Goal: Task Accomplishment & Management: Manage account settings

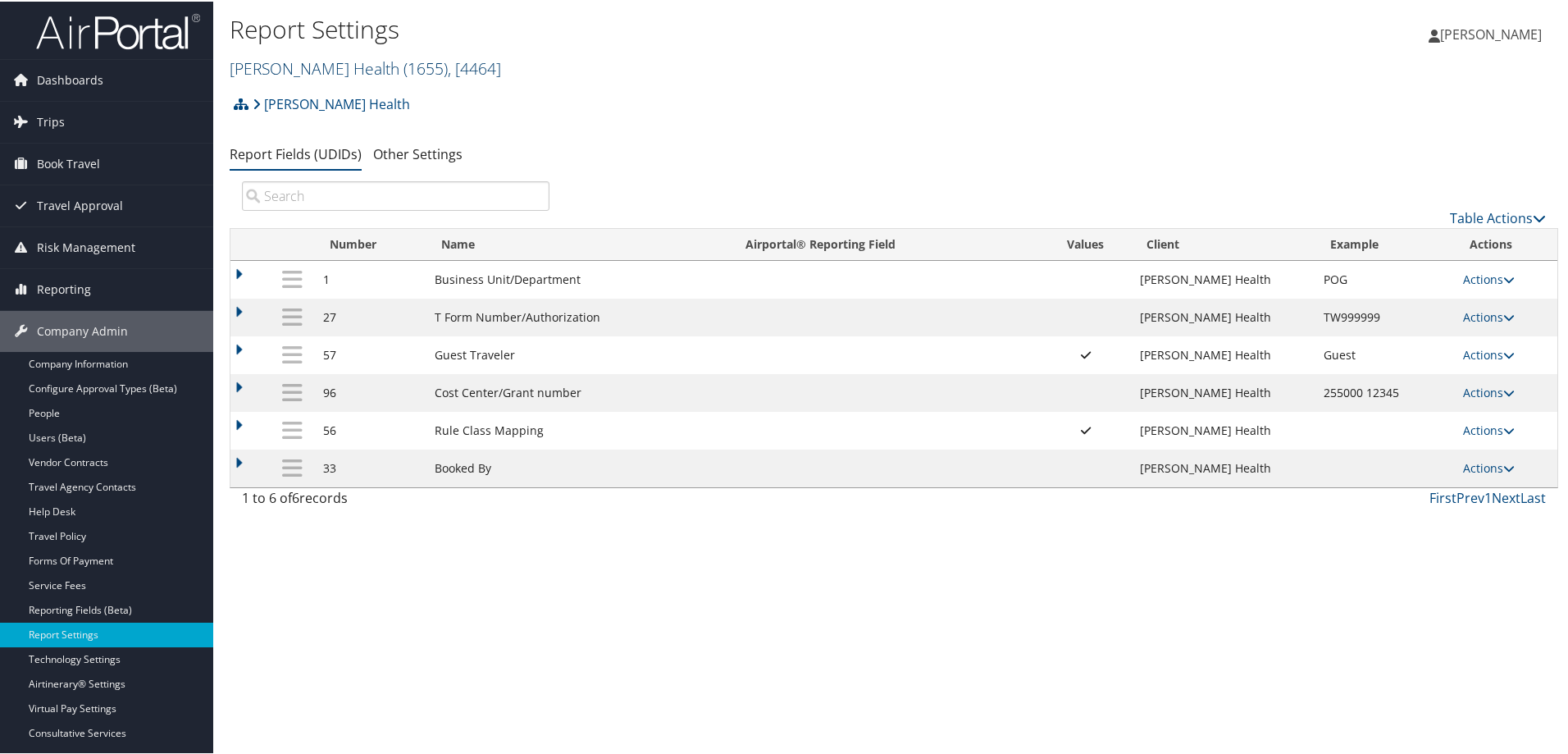
click at [322, 71] on link "Henry Ford Health ( 1655 ) , [ 4464 ]" at bounding box center [365, 67] width 272 height 22
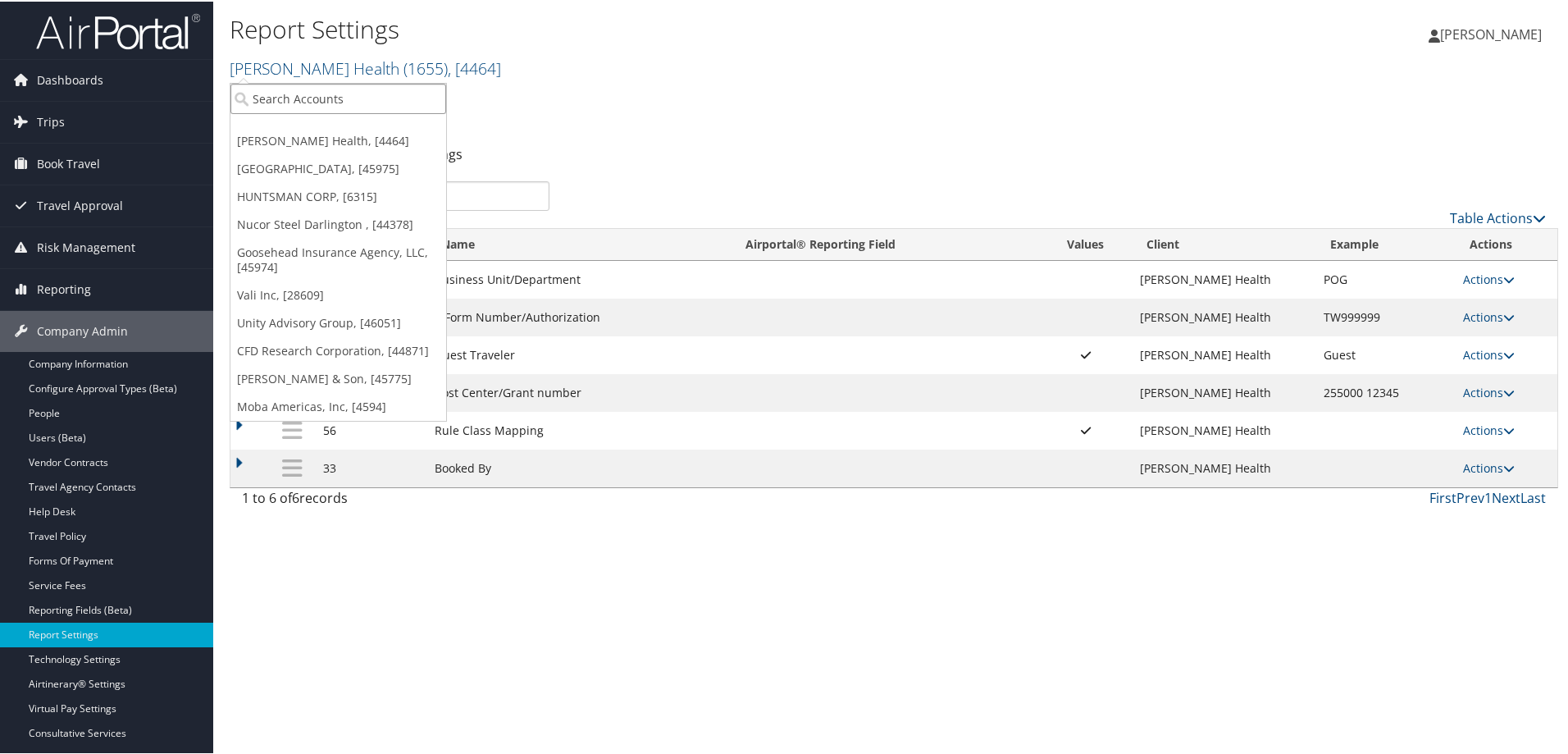
click at [299, 95] on input "search" at bounding box center [338, 97] width 216 height 30
type input "huntsman"
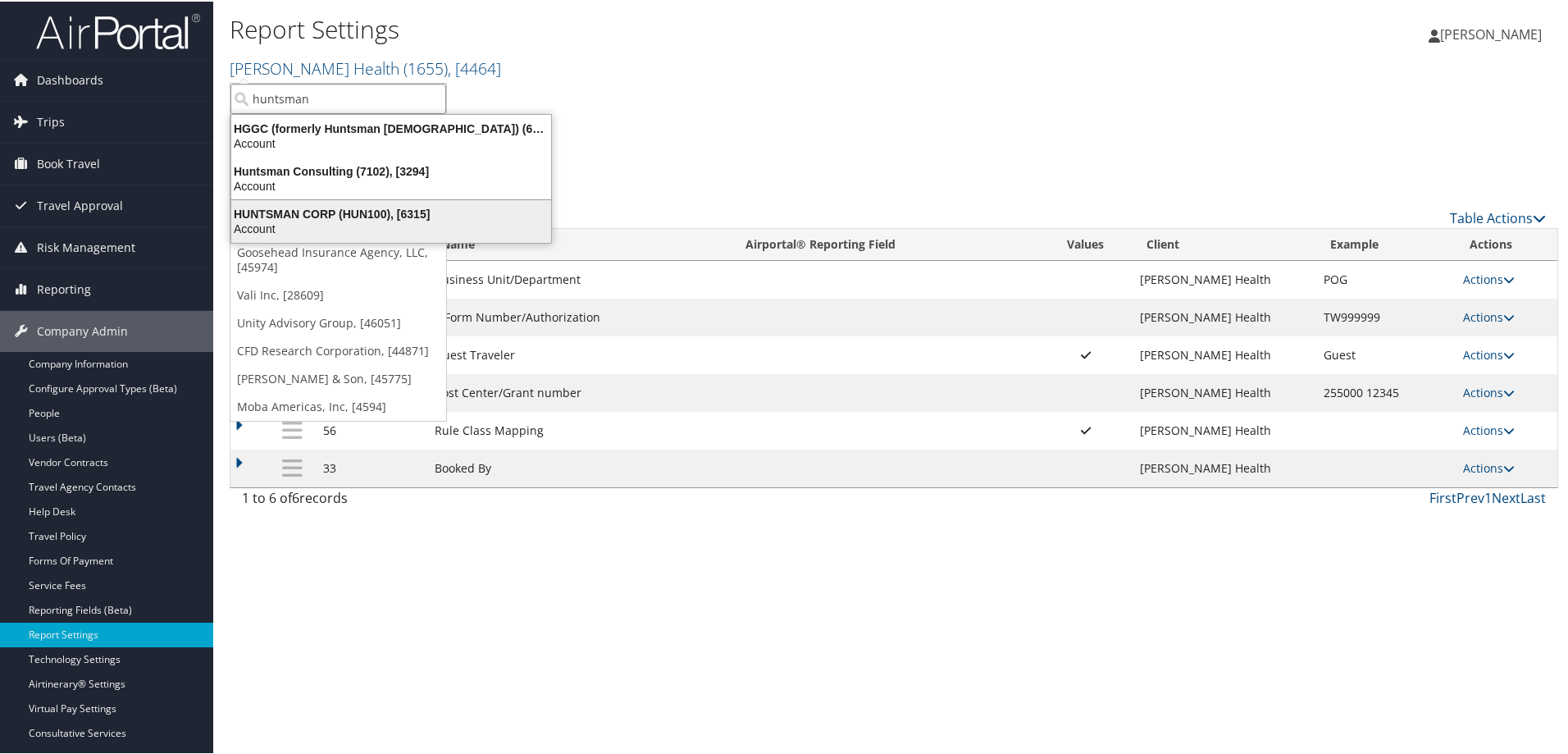
click at [307, 212] on div "HUNTSMAN CORP (HUN100), [6315]" at bounding box center [390, 212] width 339 height 15
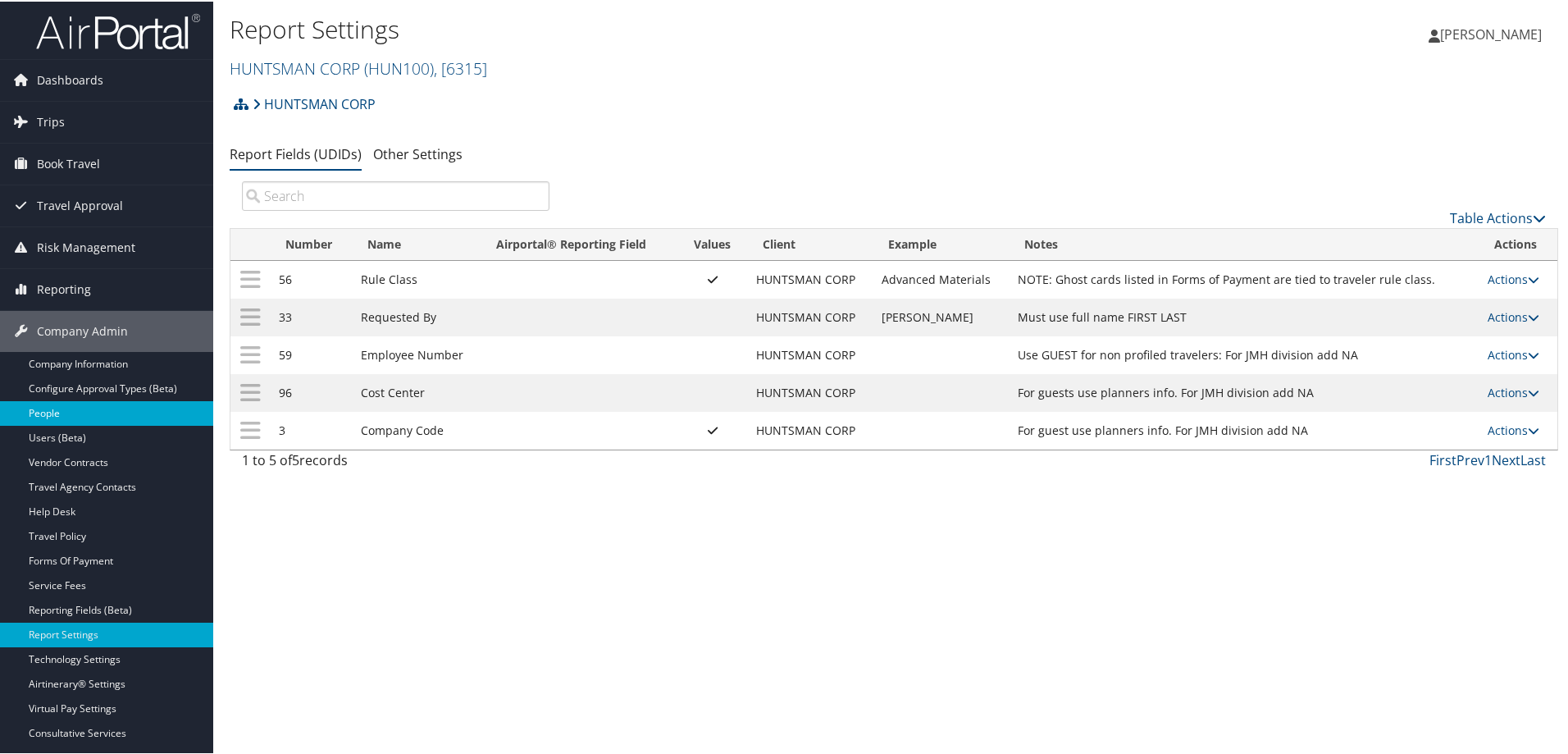
click at [59, 411] on link "People" at bounding box center [106, 412] width 213 height 24
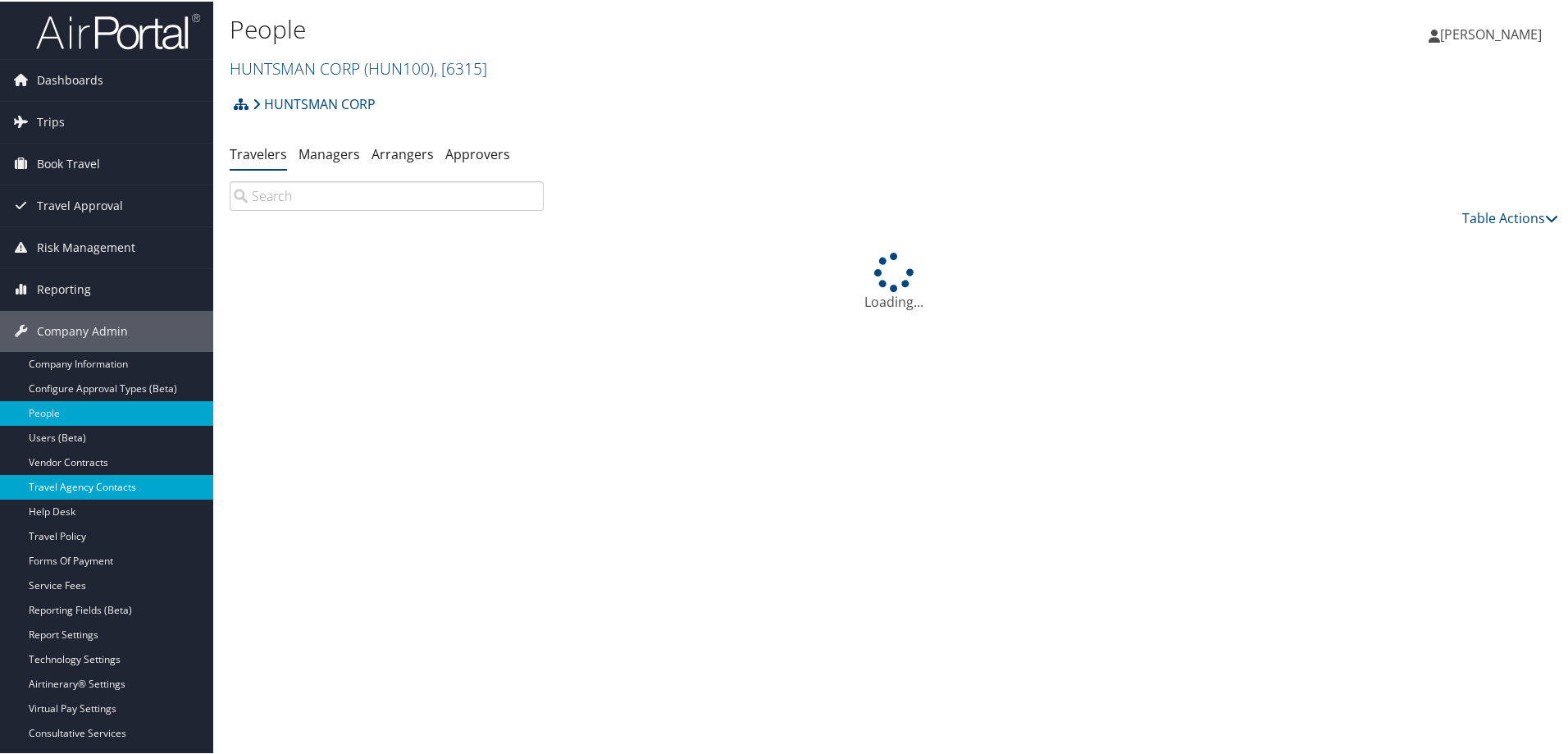
click at [102, 487] on link "Travel Agency Contacts" at bounding box center [106, 486] width 213 height 24
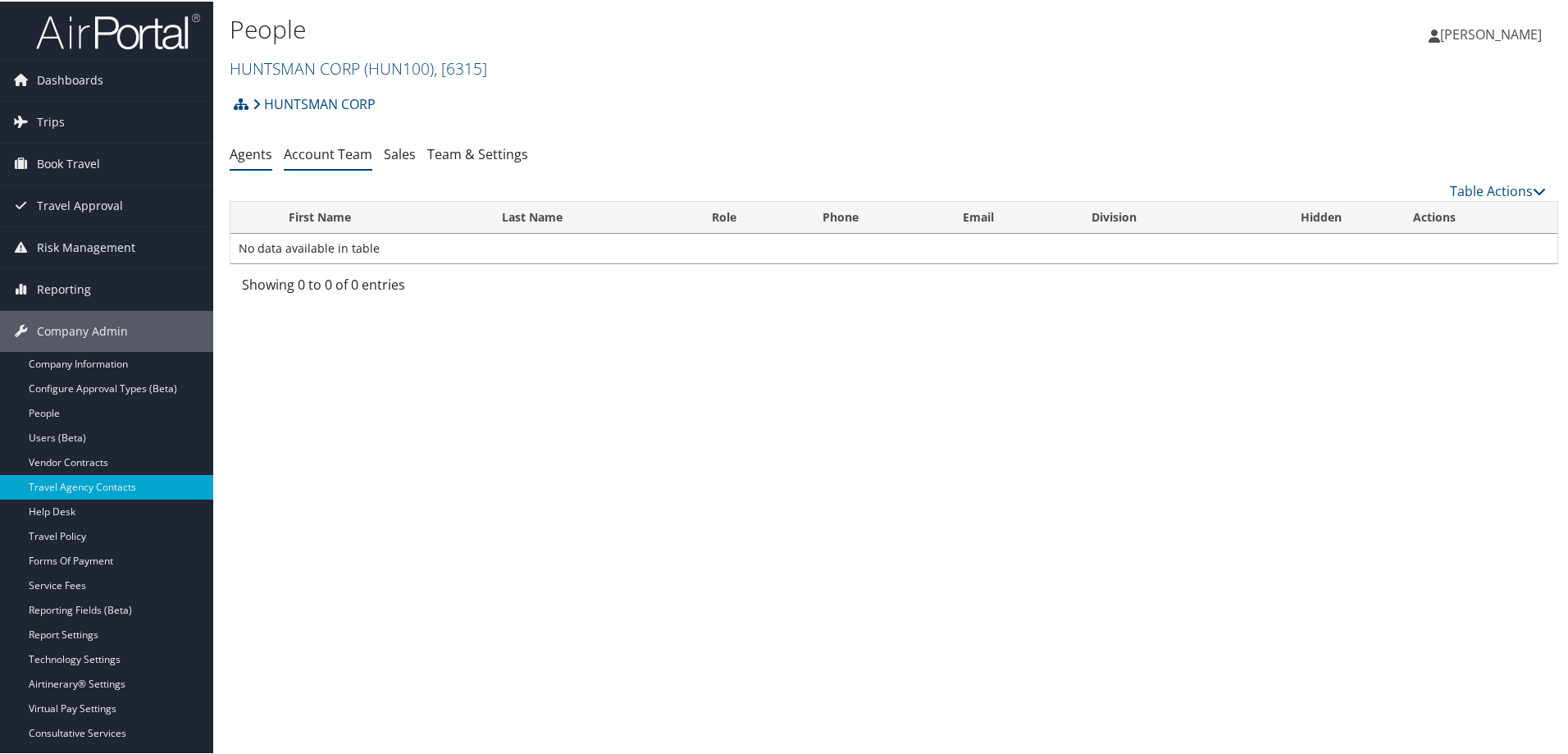
click at [353, 155] on link "Account Team" at bounding box center [328, 152] width 89 height 18
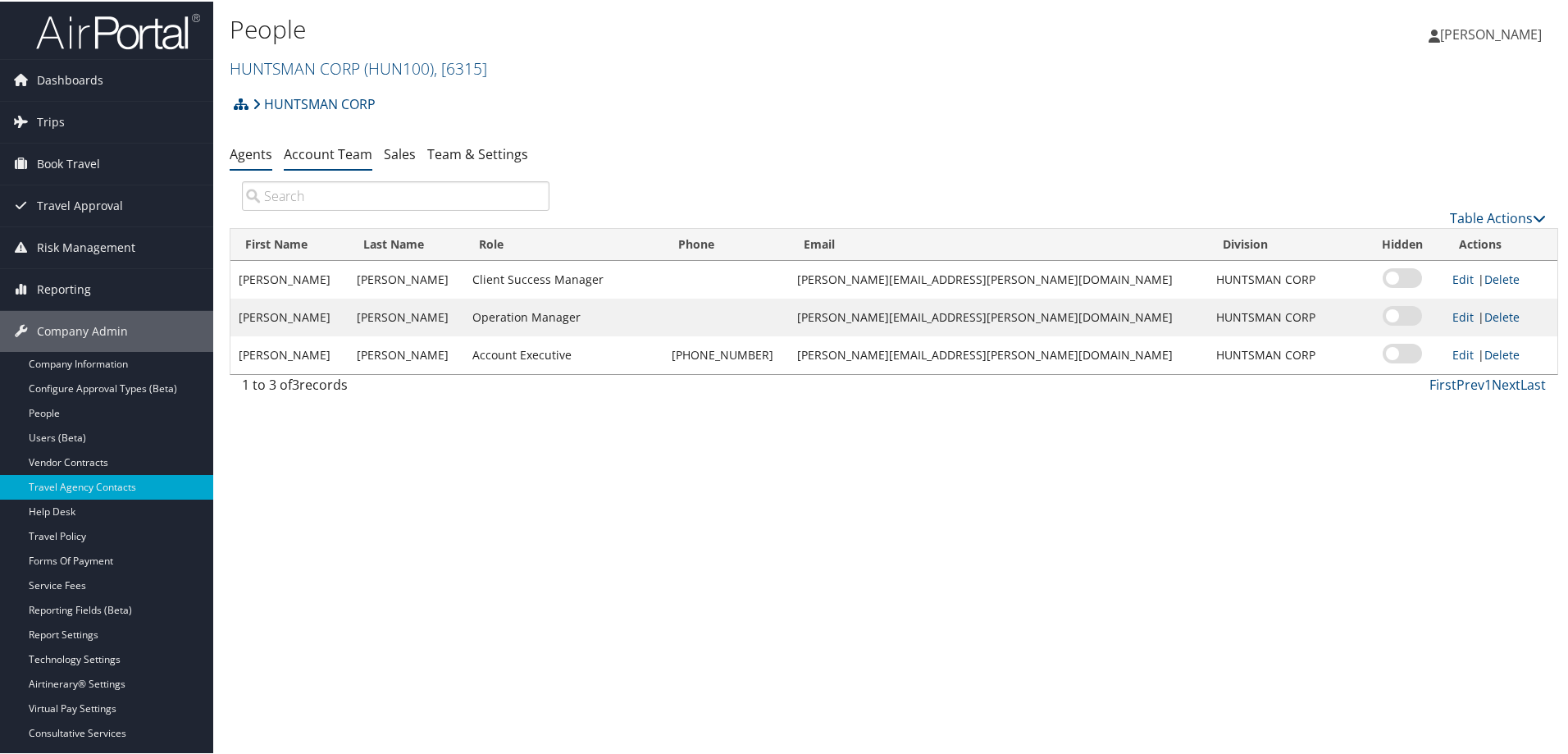
click at [242, 150] on link "Agents" at bounding box center [251, 152] width 43 height 18
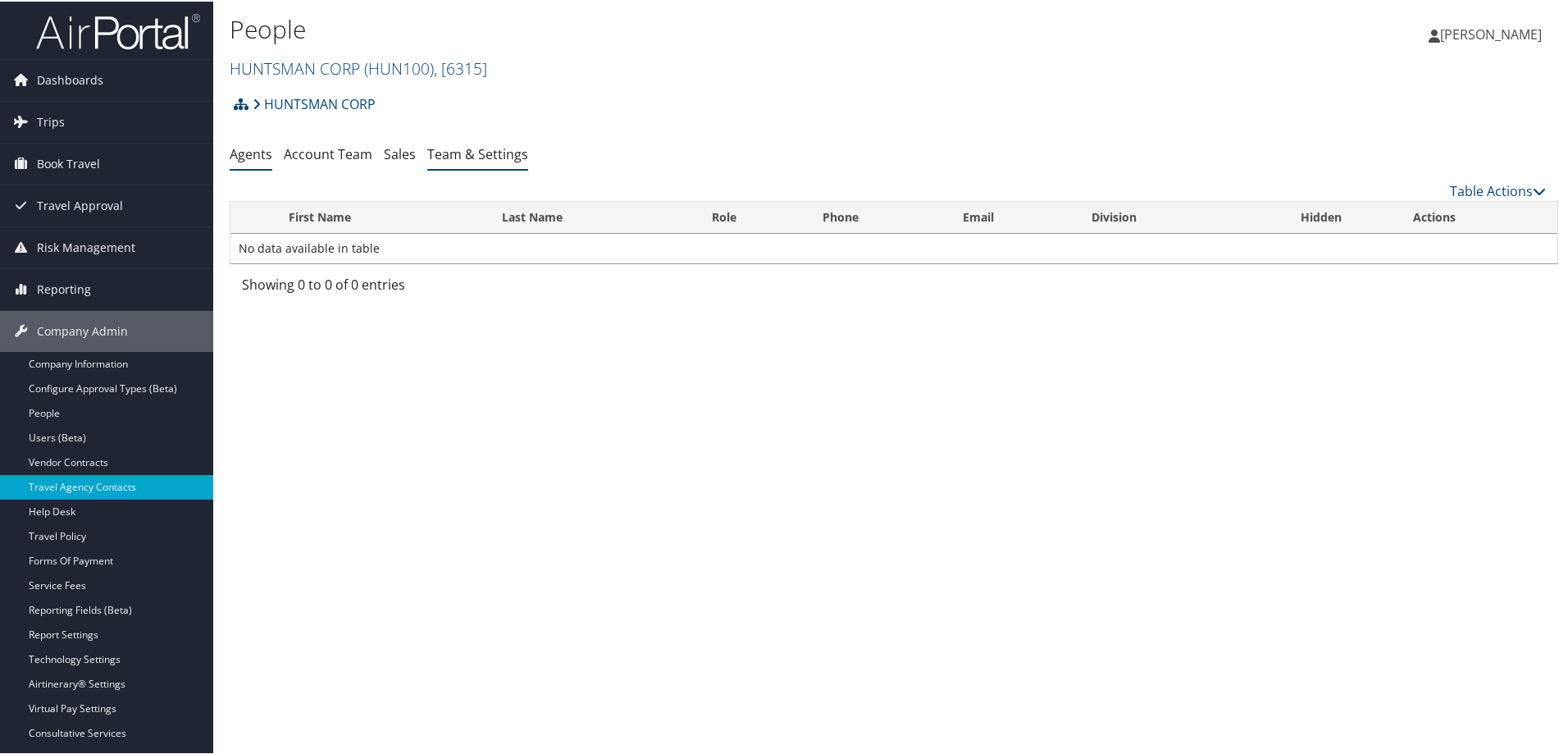
click at [494, 154] on link "Team & Settings" at bounding box center [477, 152] width 101 height 18
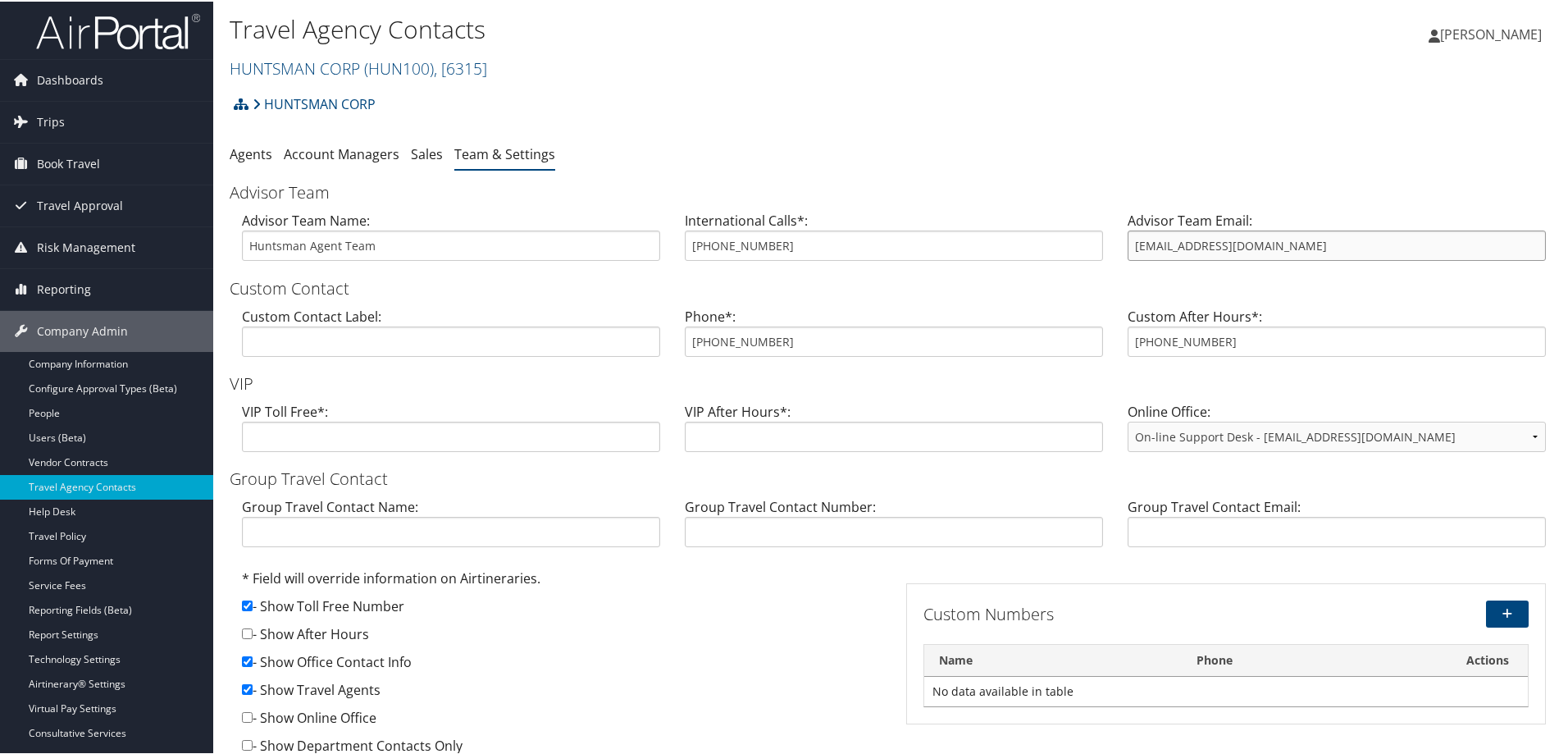
drag, startPoint x: 1270, startPoint y: 243, endPoint x: 1109, endPoint y: 249, distance: 161.1
click at [1109, 249] on div "Advisor Team Name: Huntsman Agent Team International Calls*: 801 327 7676 Advis…" at bounding box center [894, 241] width 1328 height 64
click at [258, 149] on link "Agents" at bounding box center [251, 152] width 43 height 18
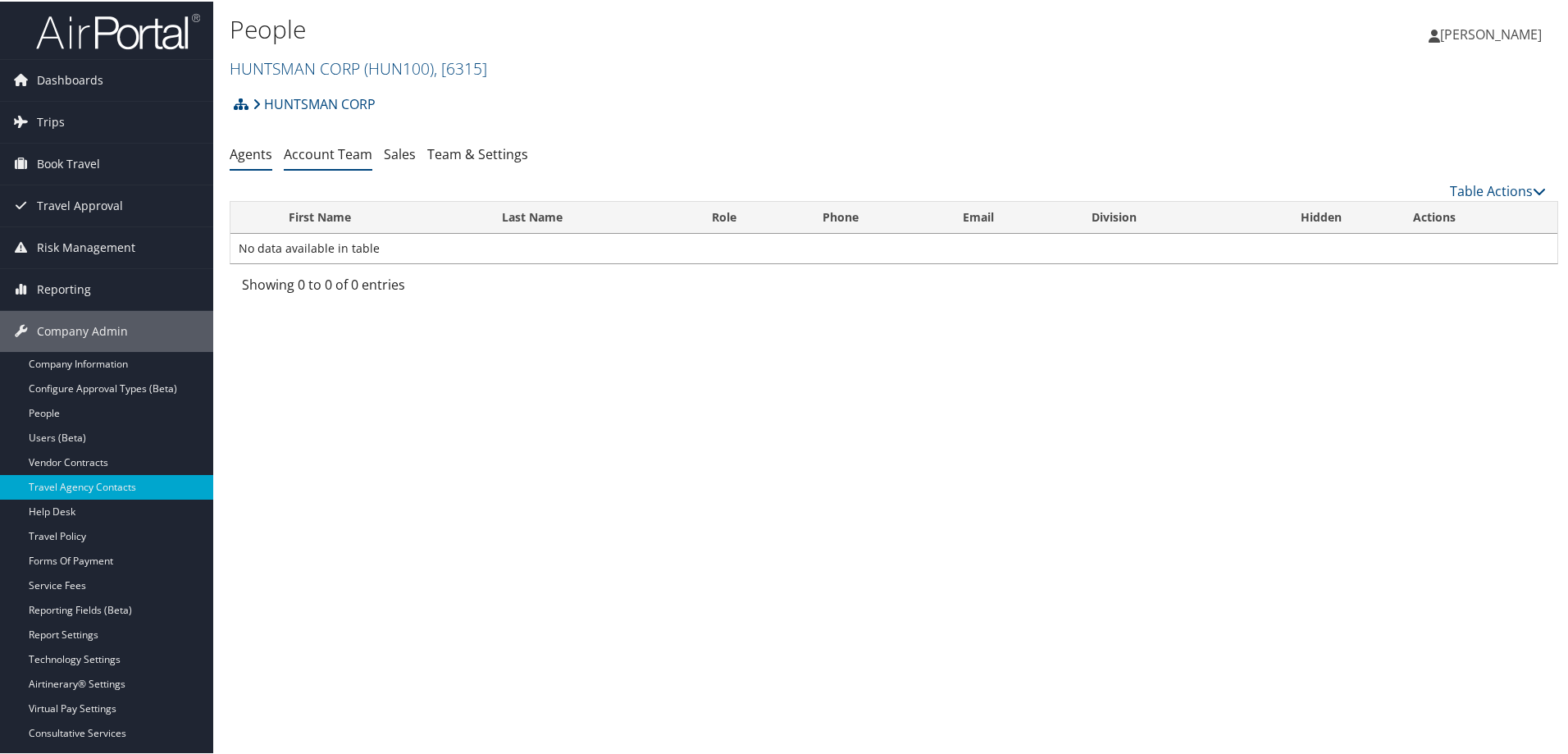
click at [344, 154] on link "Account Team" at bounding box center [328, 152] width 89 height 18
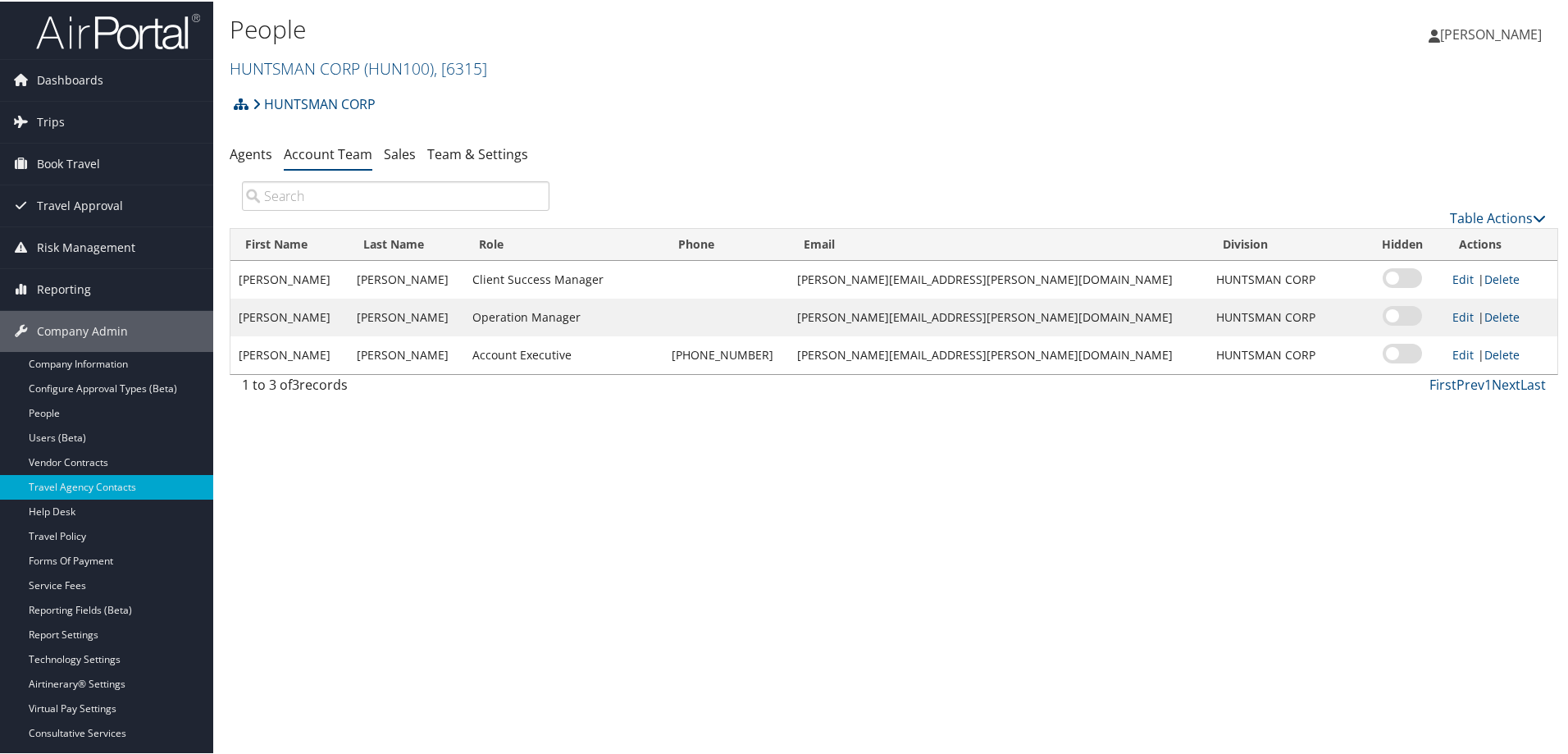
click at [1508, 38] on span "[PERSON_NAME]" at bounding box center [1490, 32] width 102 height 18
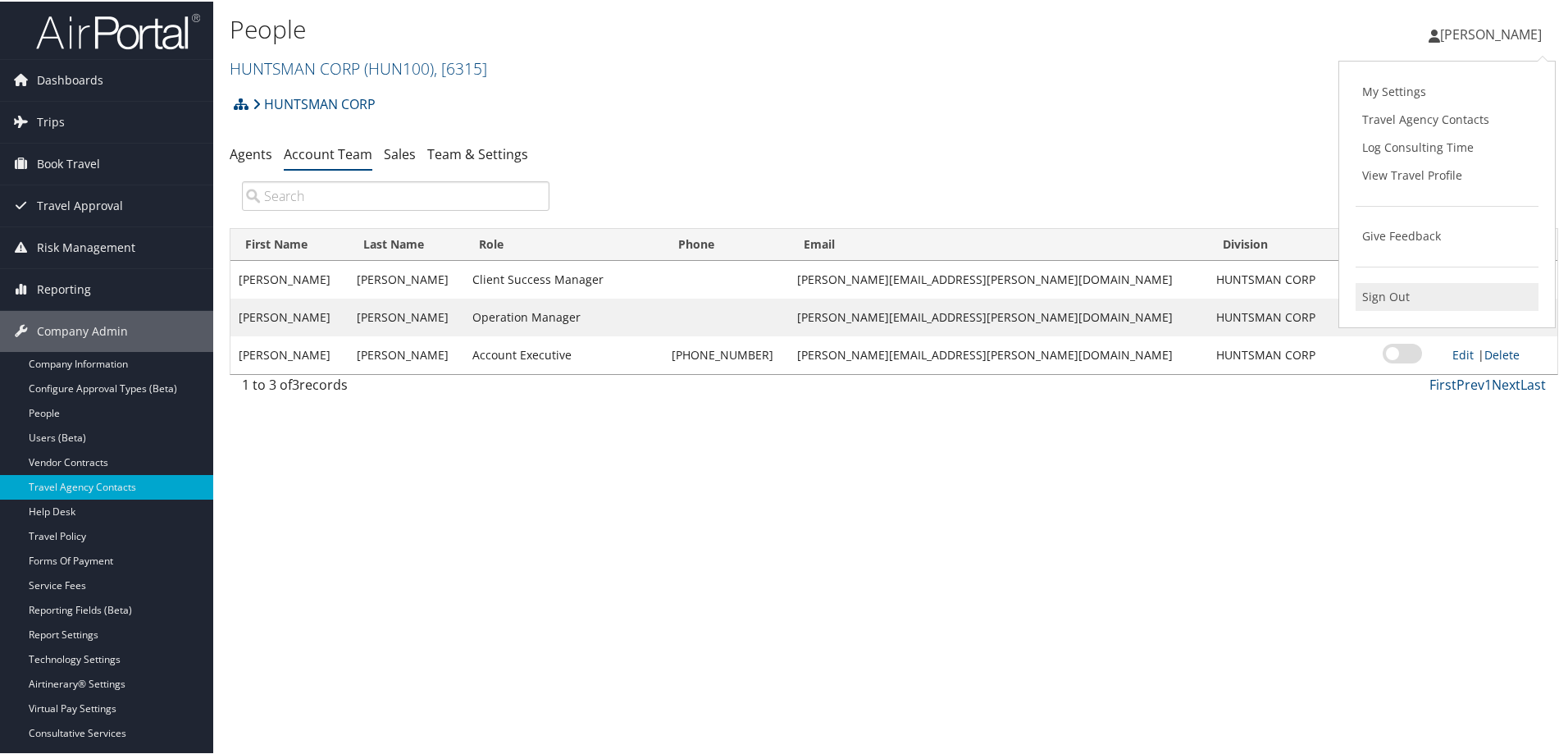
click at [1381, 303] on link "Sign Out" at bounding box center [1447, 295] width 183 height 28
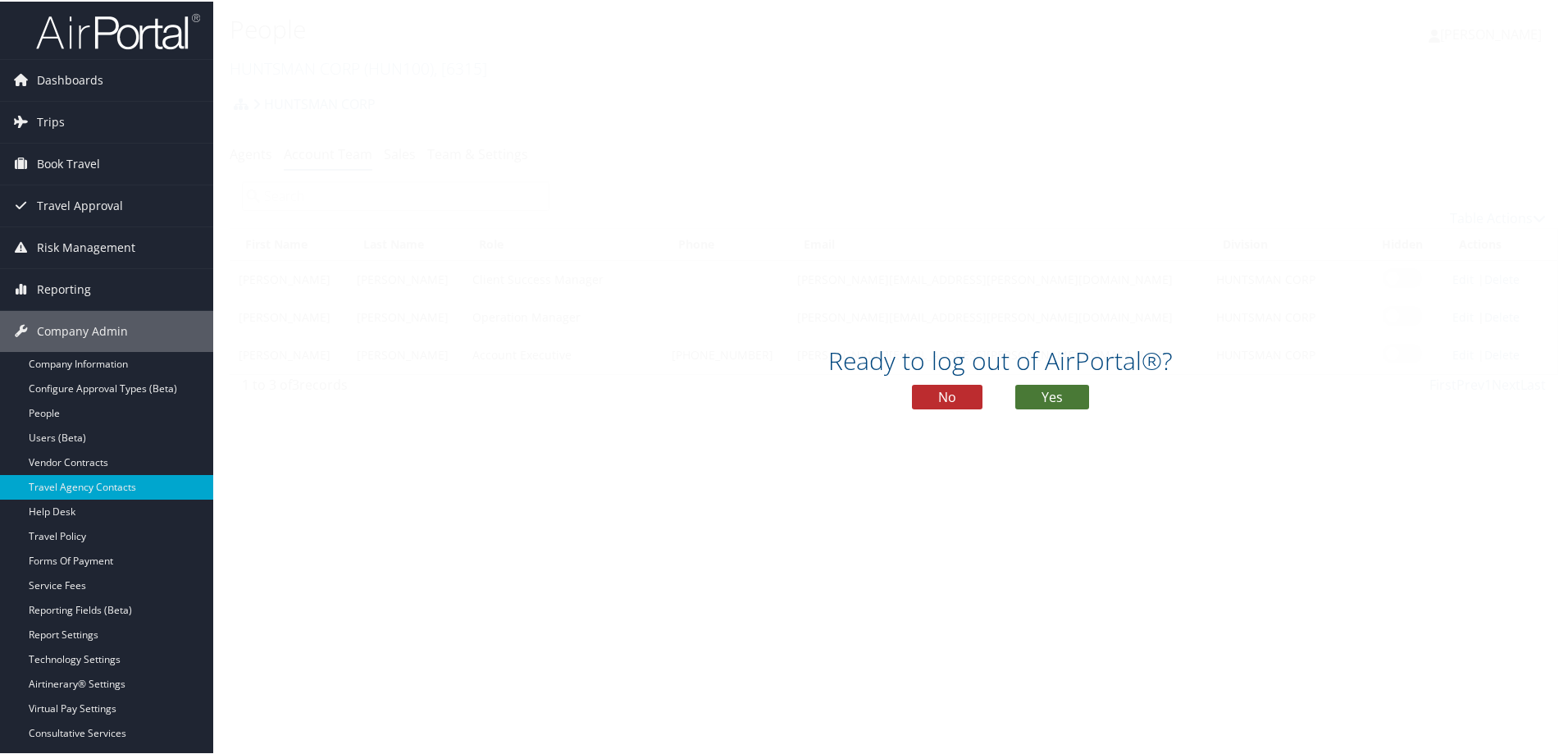
click at [1054, 393] on button "Yes" at bounding box center [1052, 395] width 74 height 24
